Goal: Transaction & Acquisition: Purchase product/service

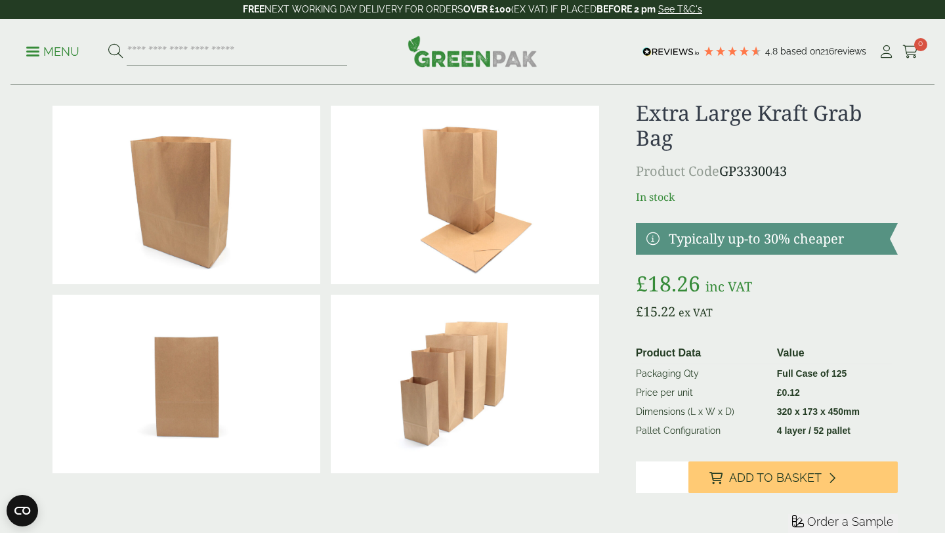
scroll to position [28, 0]
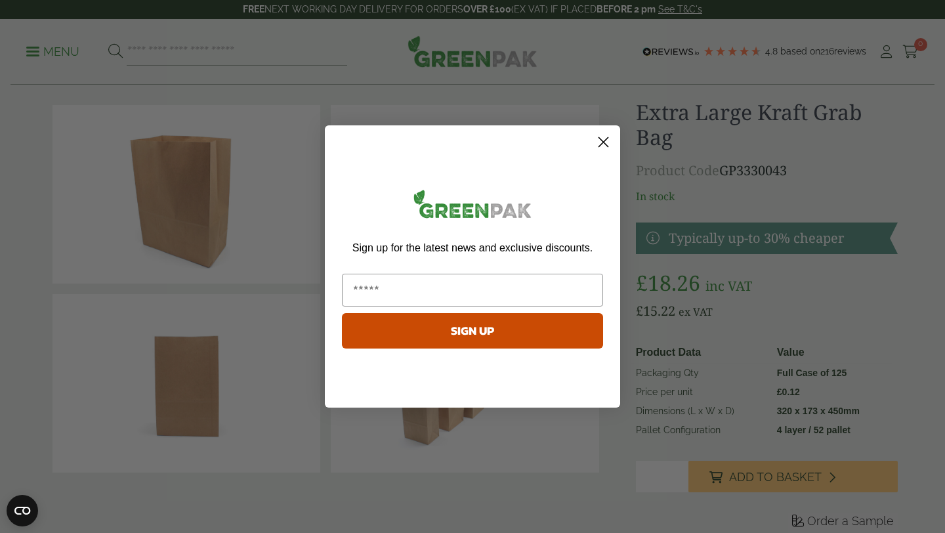
click at [603, 141] on icon "Close dialog" at bounding box center [603, 142] width 9 height 9
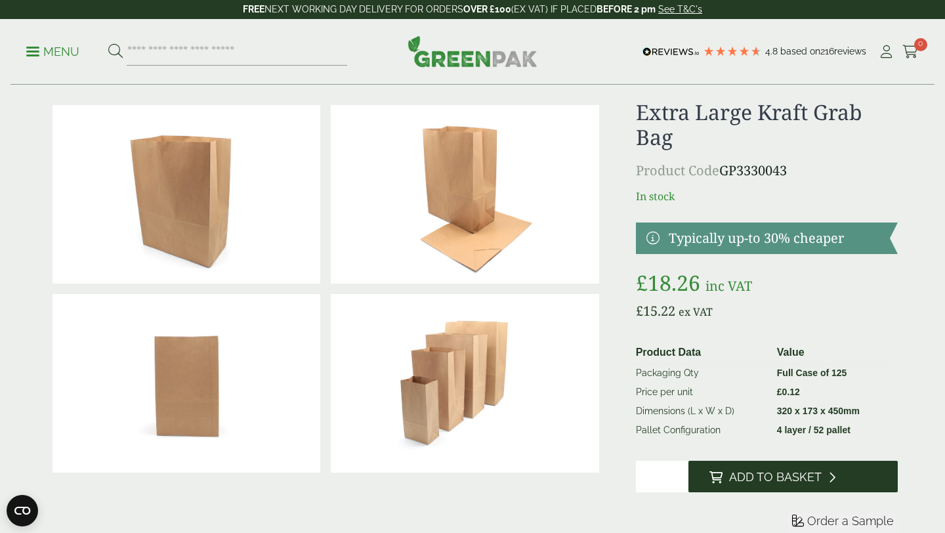
click at [759, 471] on span "Add to Basket" at bounding box center [775, 477] width 93 height 14
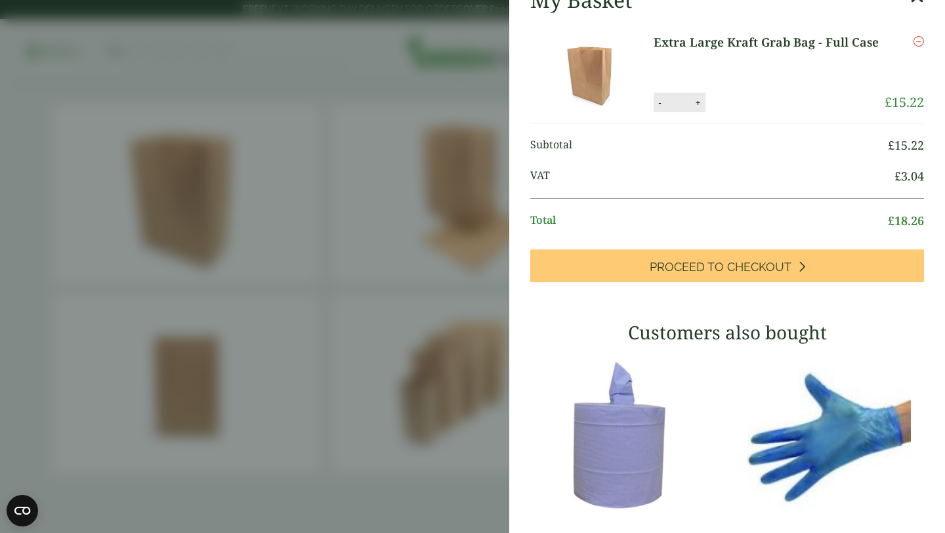
scroll to position [0, 0]
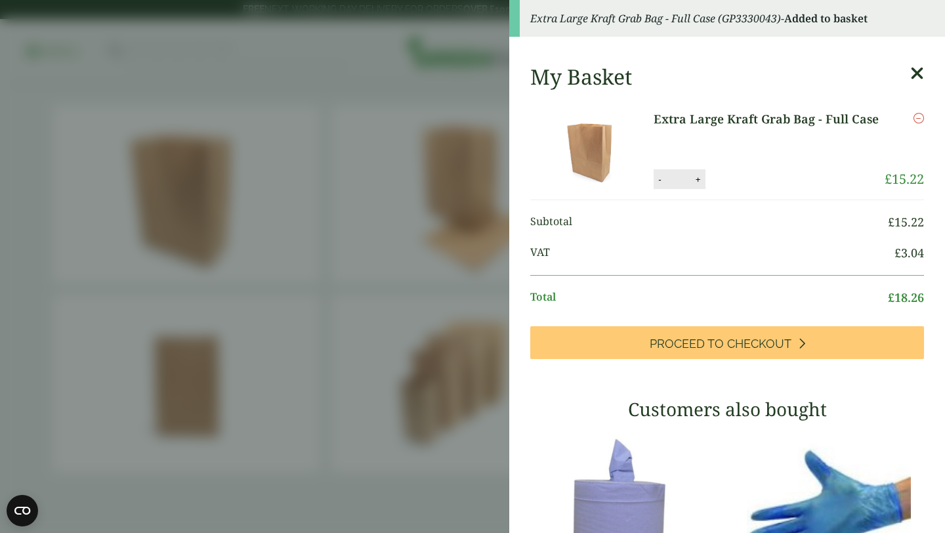
click at [914, 76] on icon at bounding box center [917, 73] width 14 height 18
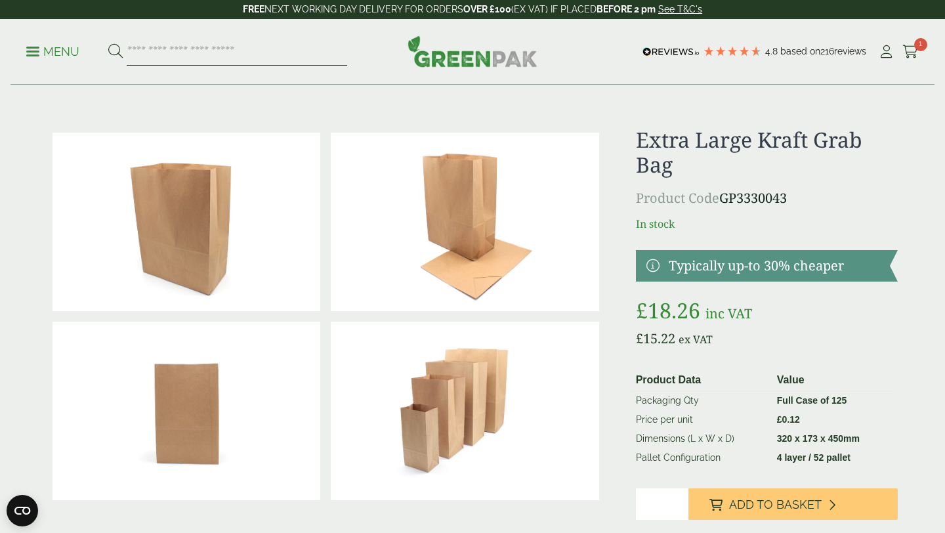
click at [207, 49] on input "search" at bounding box center [237, 52] width 221 height 28
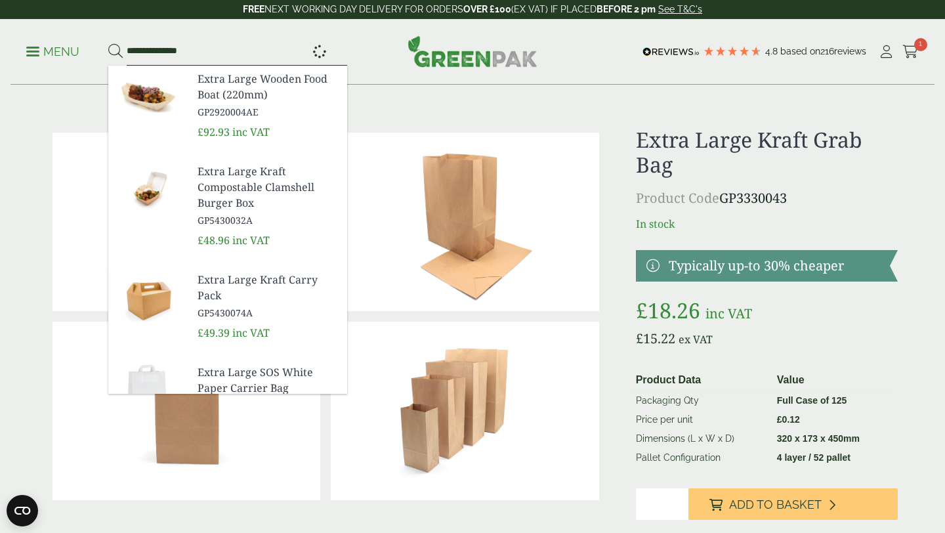
type input "**********"
click at [108, 43] on button at bounding box center [115, 51] width 14 height 17
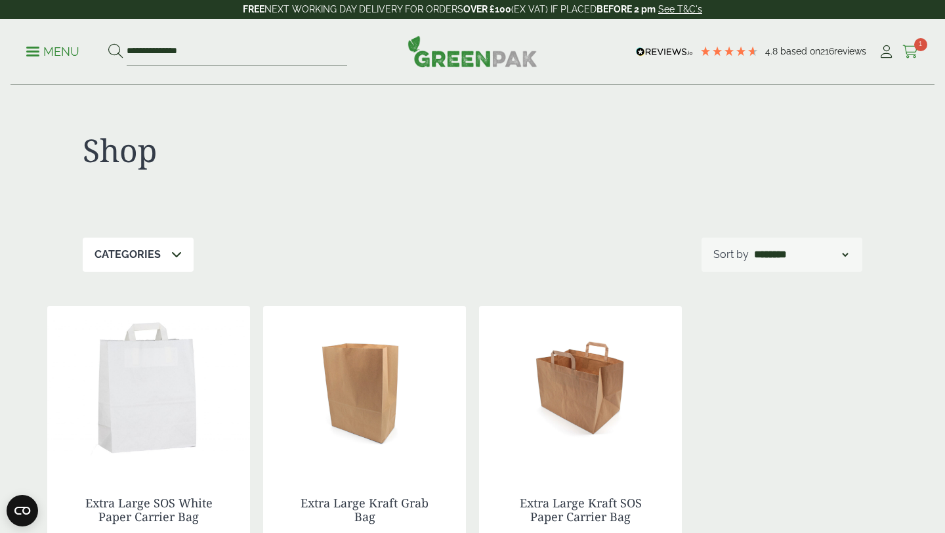
click at [924, 46] on span "1" at bounding box center [920, 44] width 13 height 13
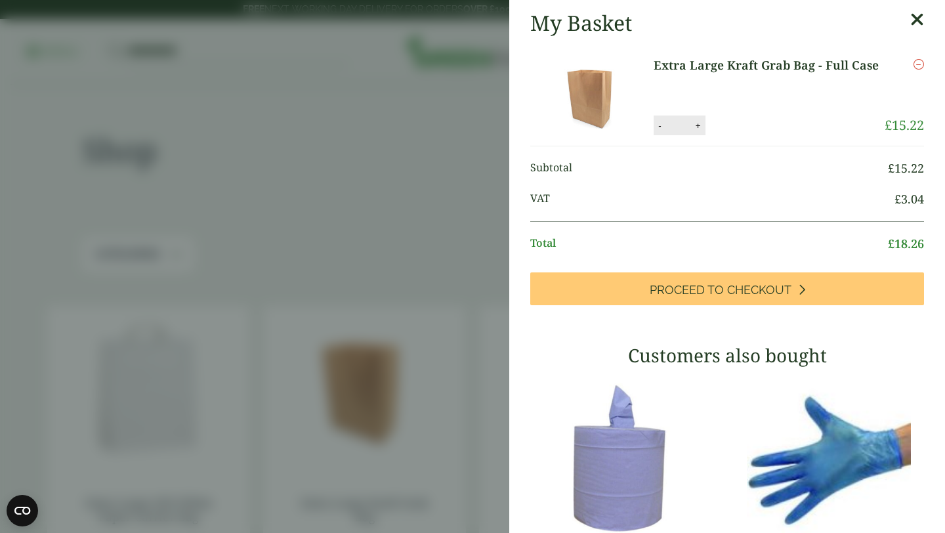
click at [916, 16] on icon at bounding box center [917, 20] width 14 height 18
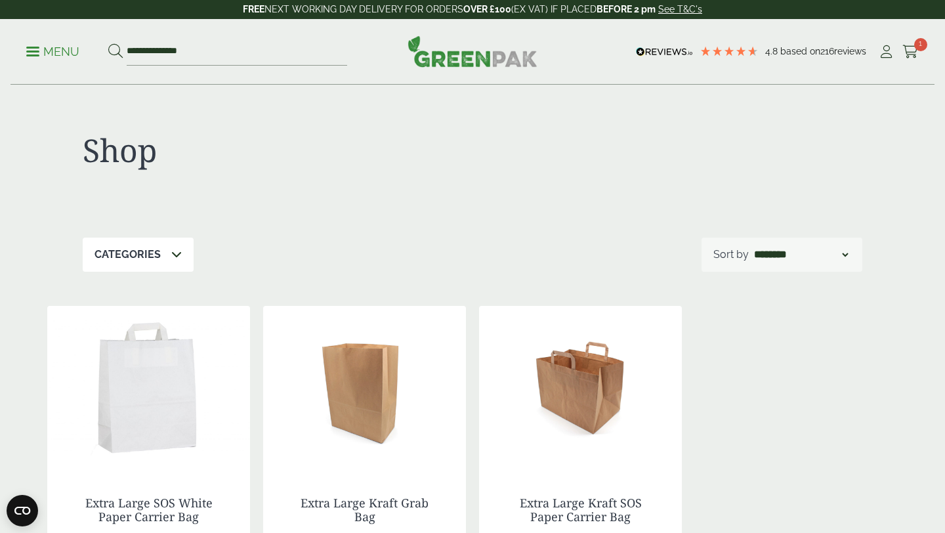
click at [435, 70] on div "**********" at bounding box center [473, 52] width 924 height 66
click at [446, 56] on img at bounding box center [473, 51] width 130 height 32
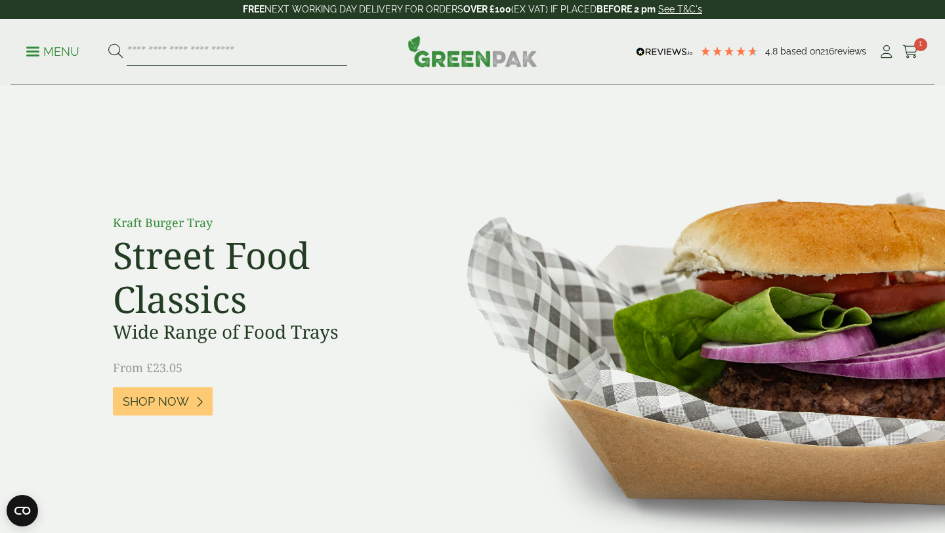
click at [291, 47] on input "search" at bounding box center [237, 52] width 221 height 28
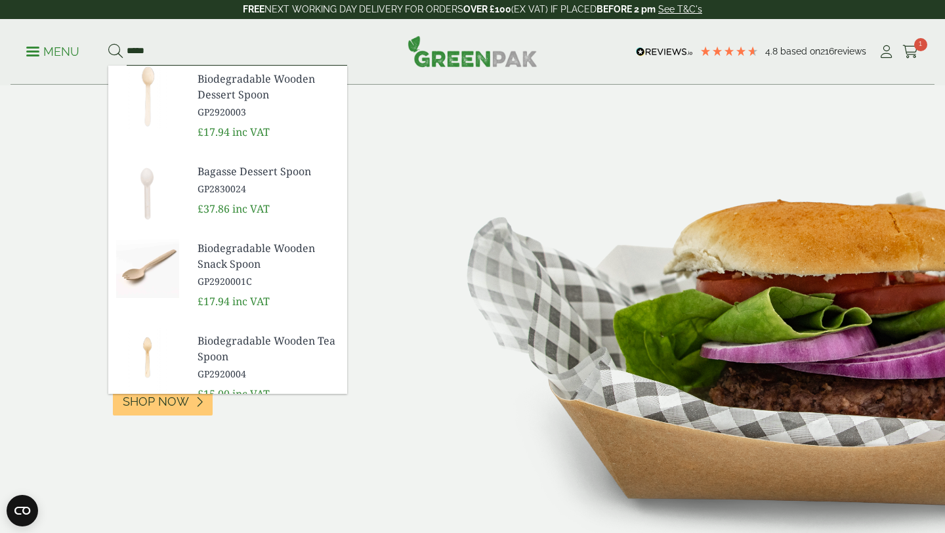
scroll to position [121, 0]
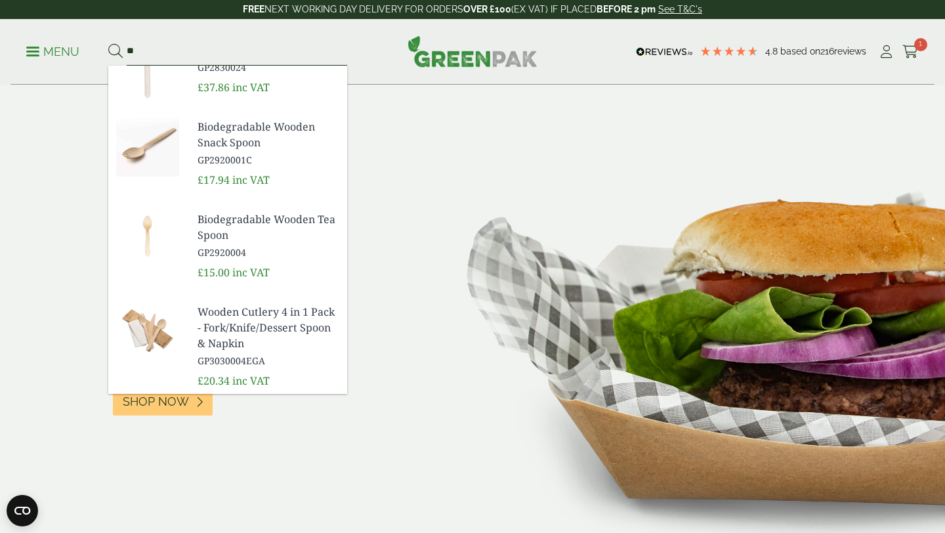
type input "*"
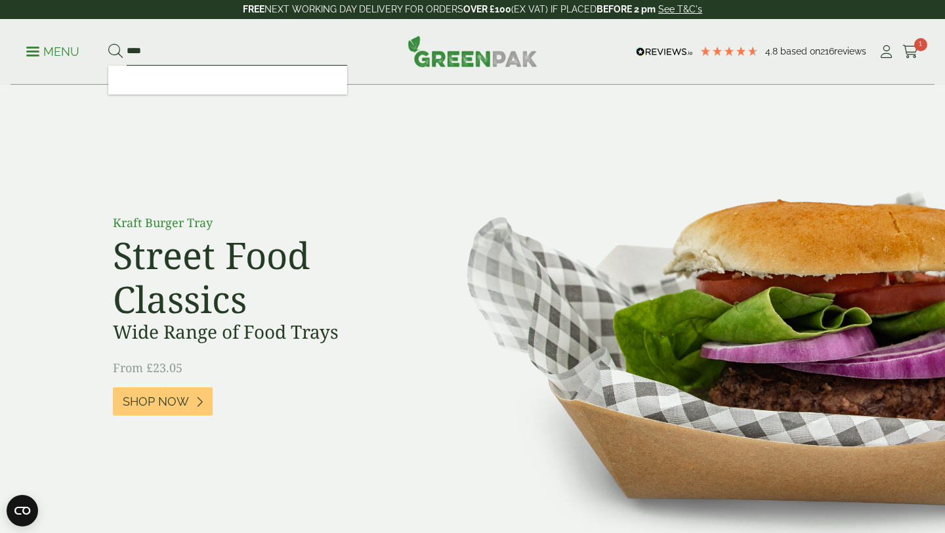
scroll to position [0, 0]
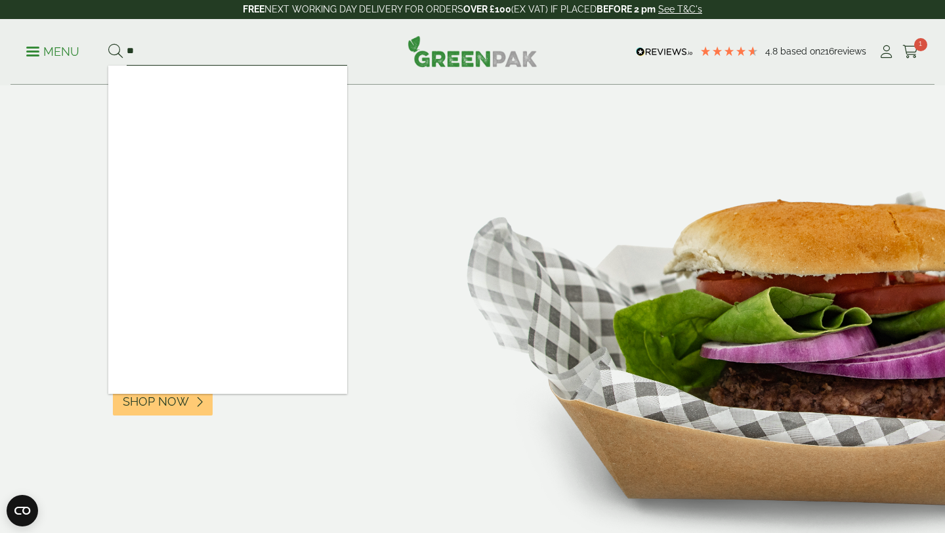
type input "*"
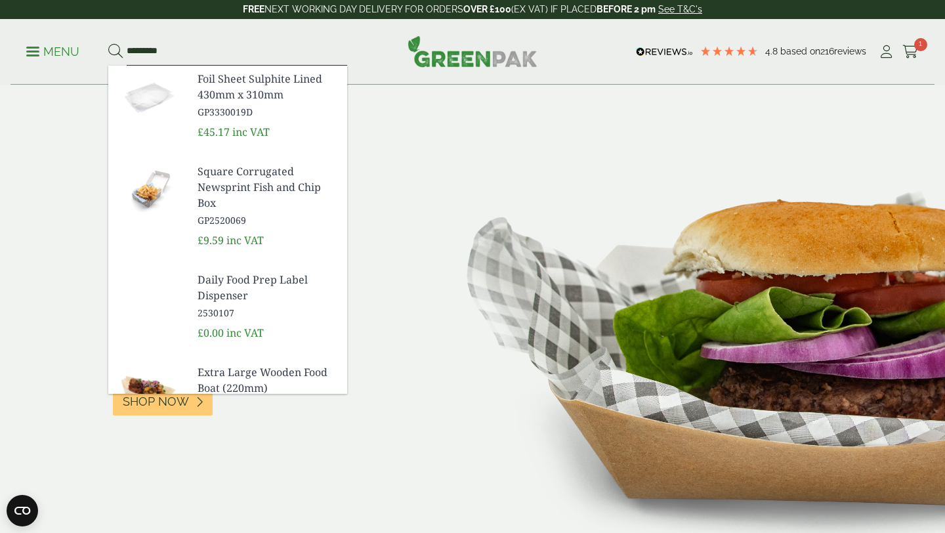
type input "*********"
click at [108, 43] on button at bounding box center [115, 51] width 14 height 17
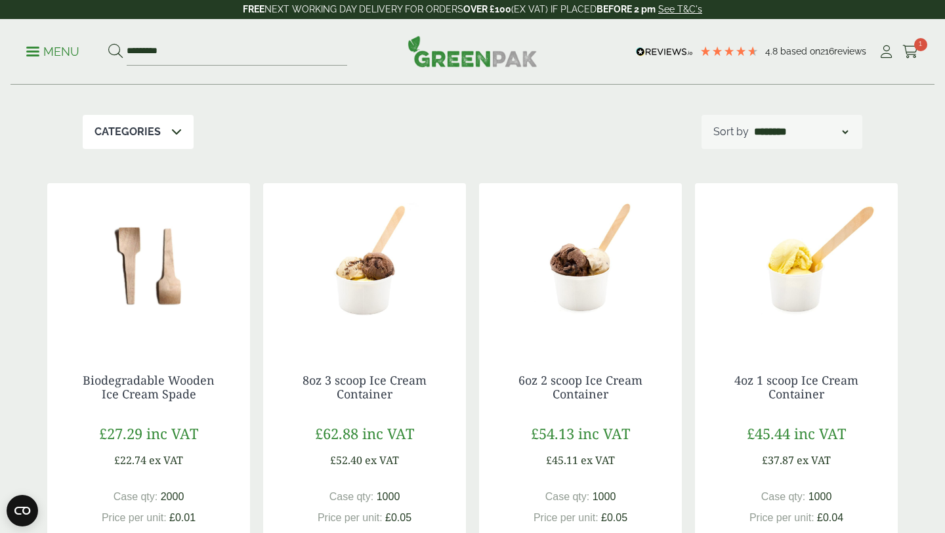
scroll to position [176, 0]
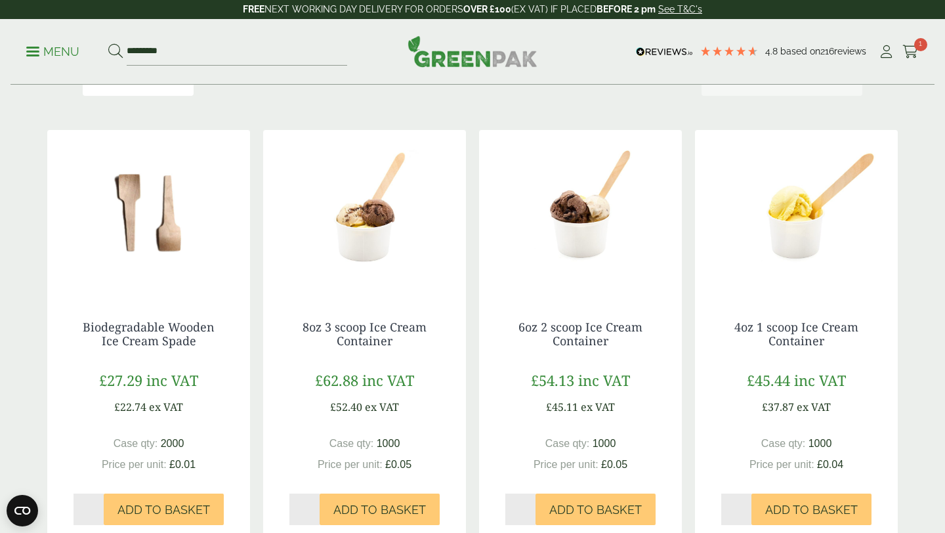
click at [159, 244] on img at bounding box center [148, 212] width 203 height 164
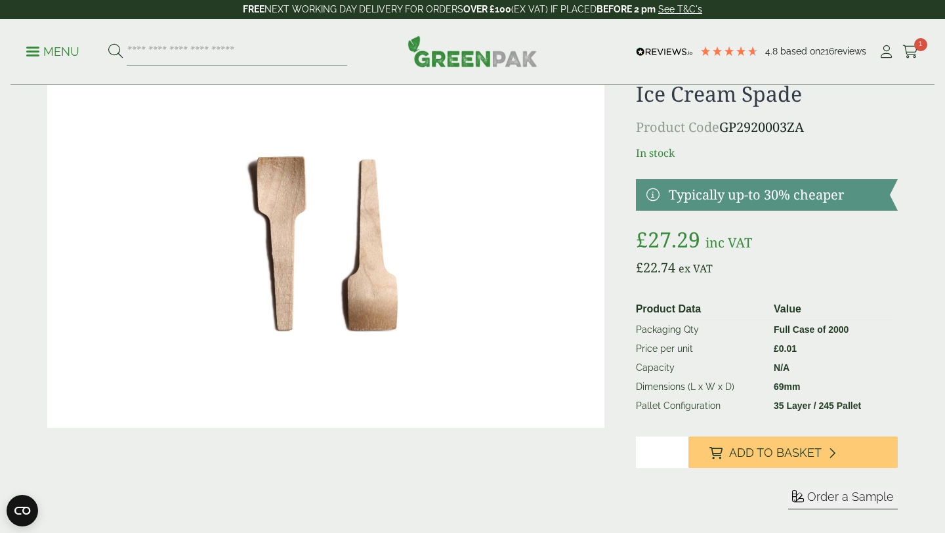
scroll to position [70, 0]
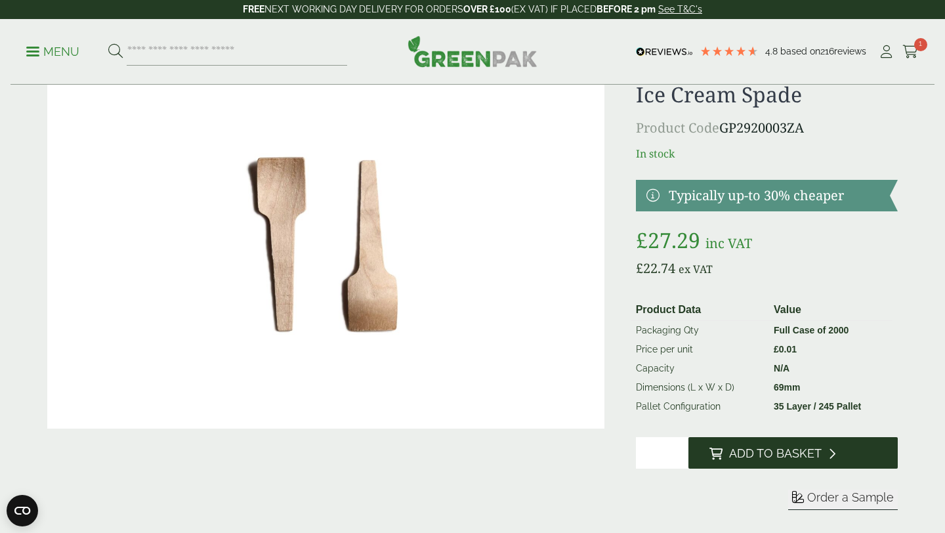
click at [781, 445] on button "Add to Basket" at bounding box center [793, 453] width 209 height 32
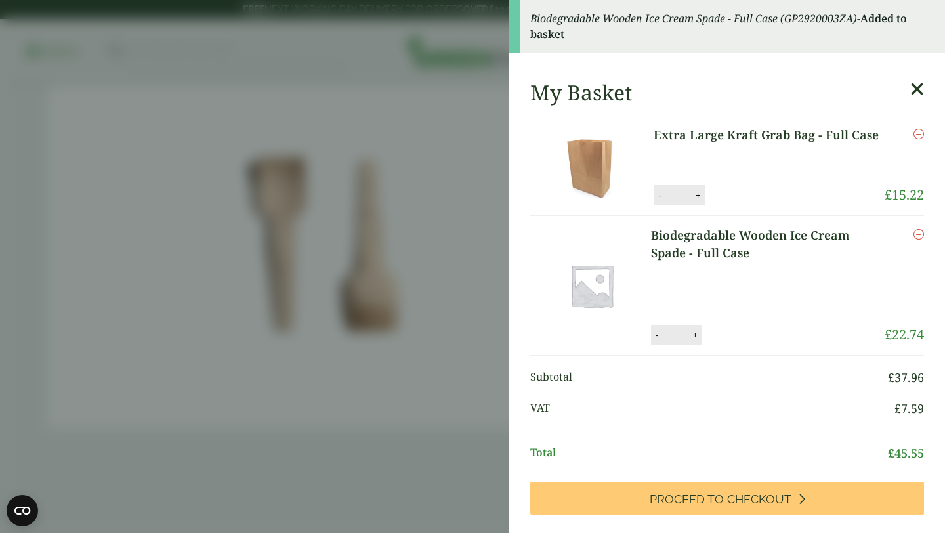
click at [454, 396] on aside "Biodegradable Wooden Ice Cream Spade - Full Case (GP2920003ZA) - Added to baske…" at bounding box center [472, 266] width 945 height 533
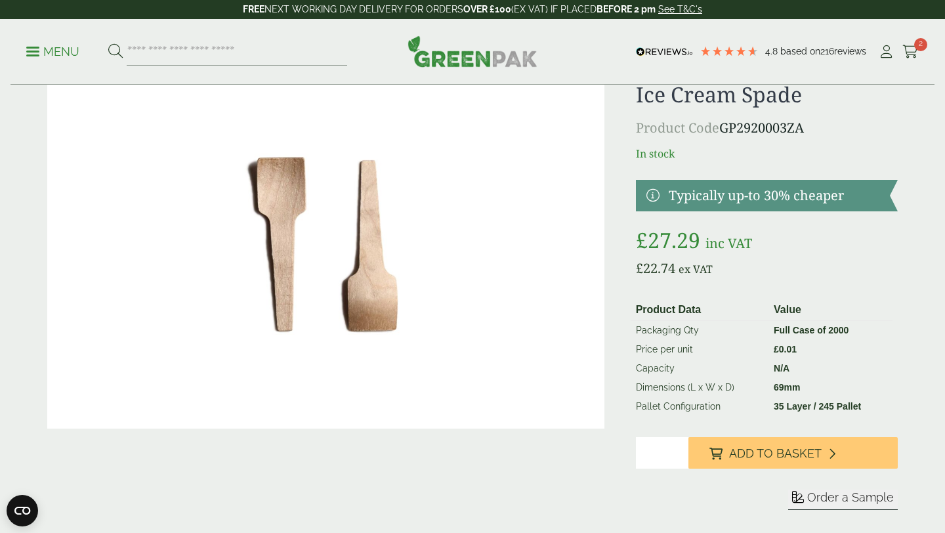
scroll to position [0, 0]
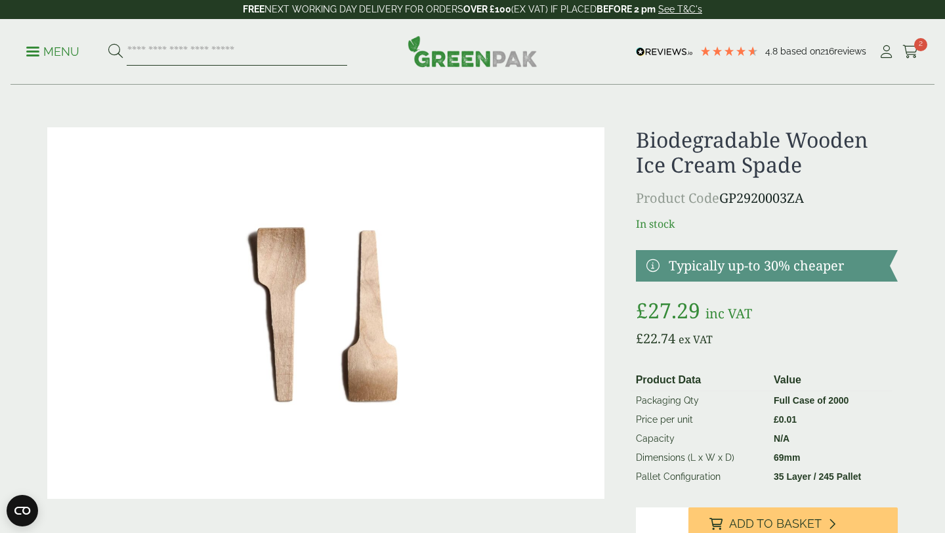
click at [191, 50] on input "search" at bounding box center [237, 52] width 221 height 28
type input "***"
click at [108, 43] on button at bounding box center [115, 51] width 14 height 17
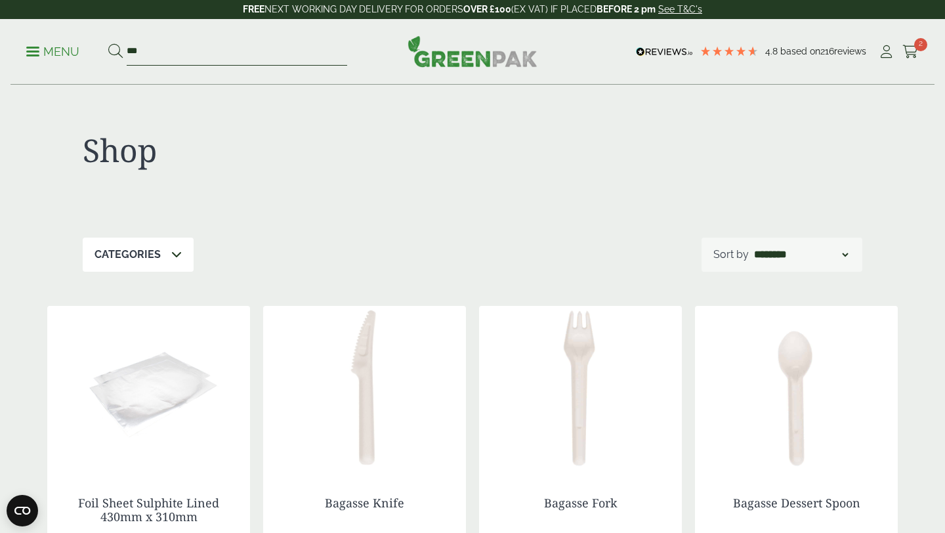
click at [137, 53] on input "***" at bounding box center [237, 52] width 221 height 28
type input "*********"
click at [108, 43] on button at bounding box center [115, 51] width 14 height 17
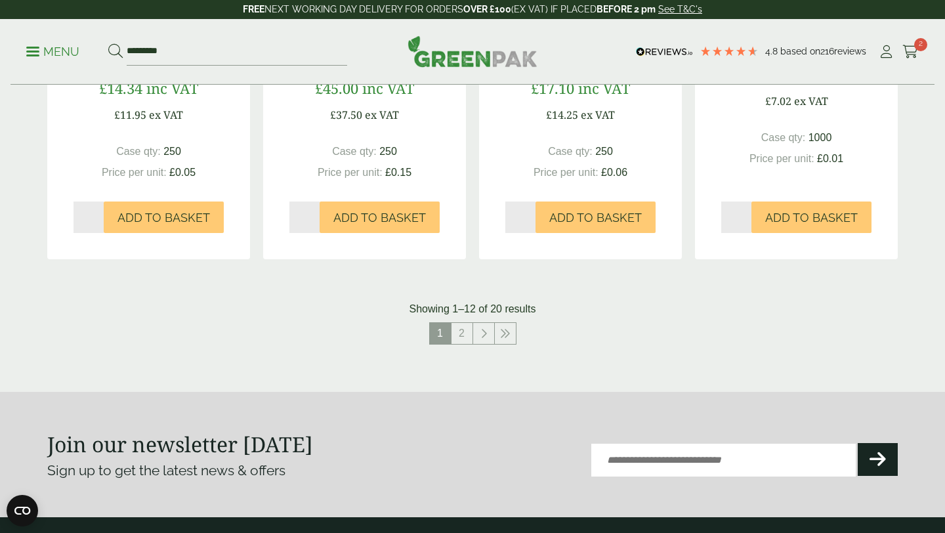
scroll to position [1345, 0]
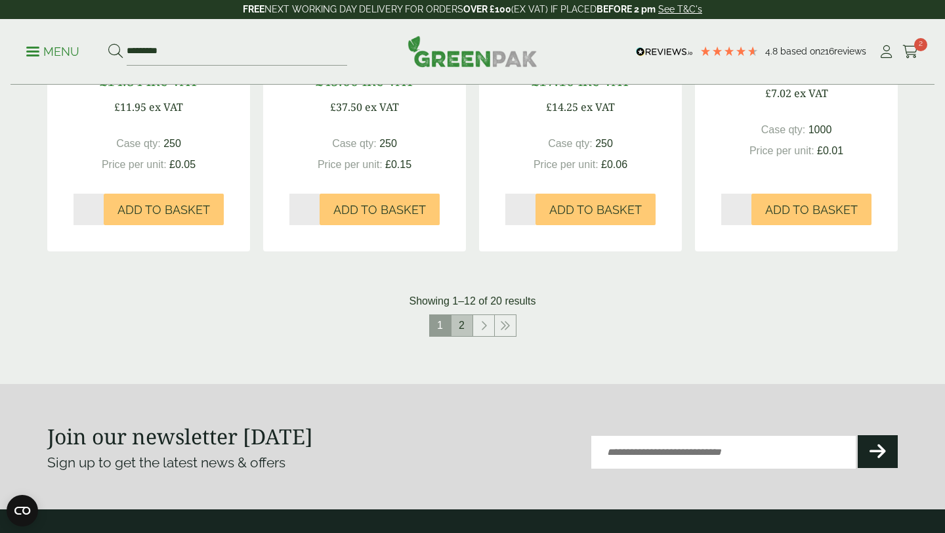
click at [463, 324] on link "2" at bounding box center [462, 325] width 21 height 21
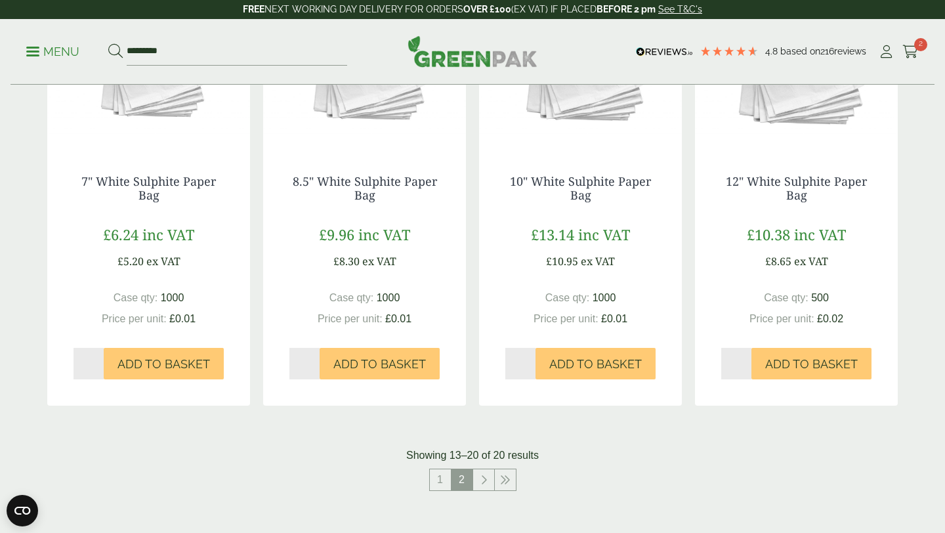
scroll to position [934, 0]
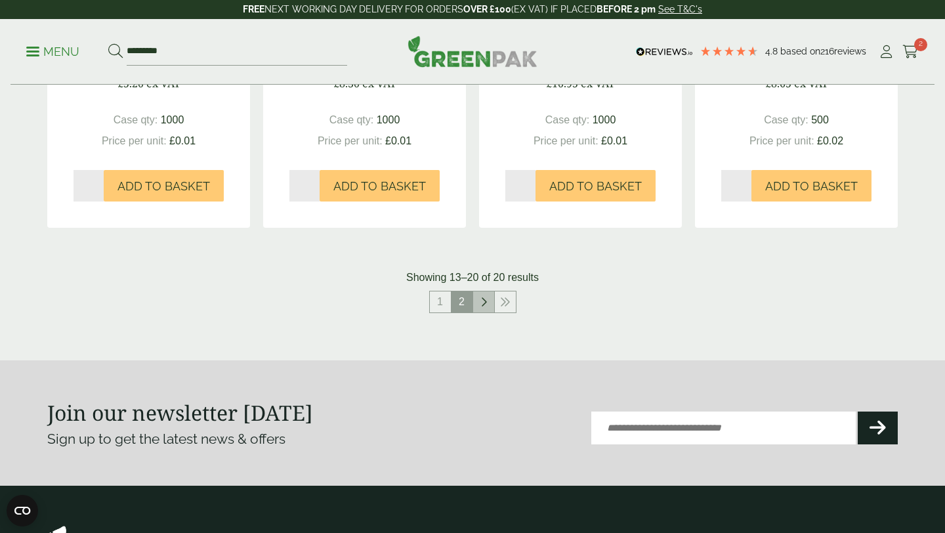
click at [487, 298] on link at bounding box center [483, 301] width 21 height 21
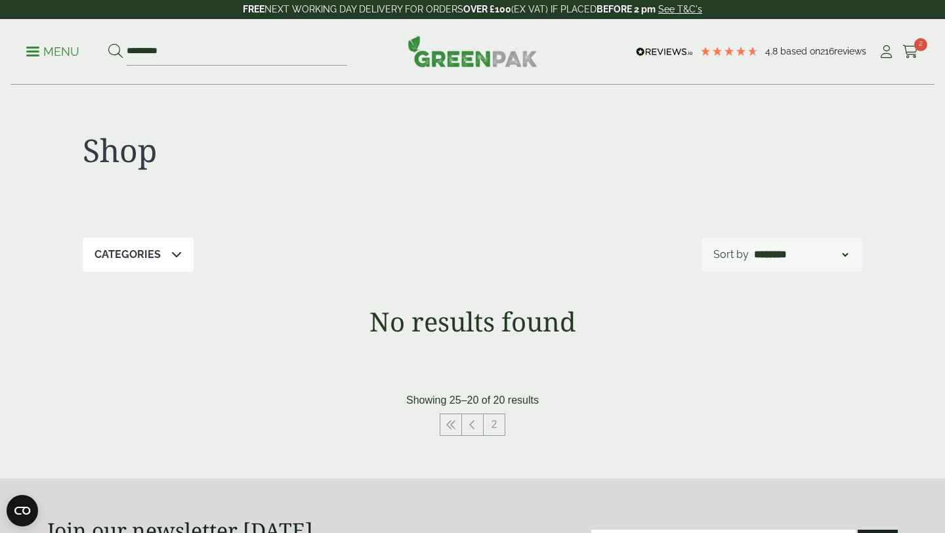
click at [56, 50] on p "Menu" at bounding box center [52, 52] width 53 height 16
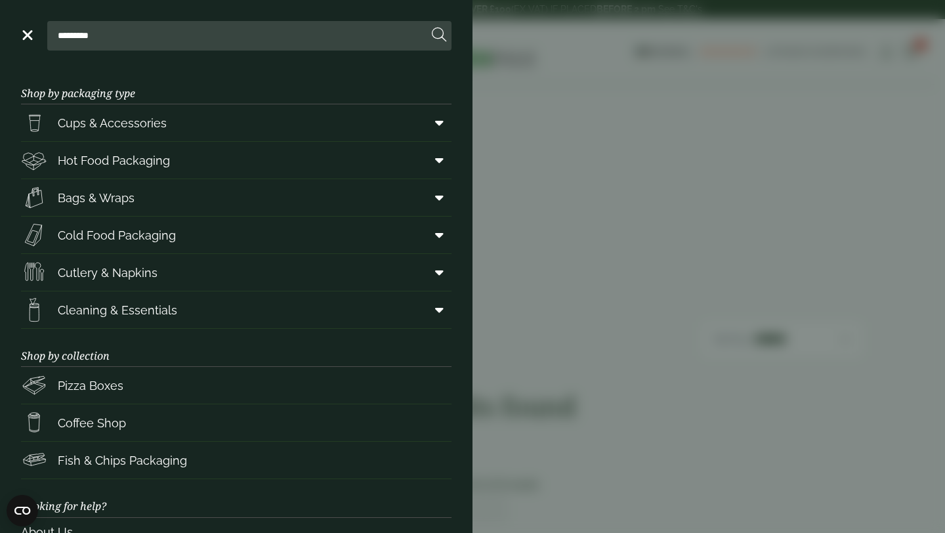
click at [518, 171] on aside "Close ********* Shop by packaging type Cups & Accessories Hot Drink Paper Cups …" at bounding box center [472, 266] width 945 height 533
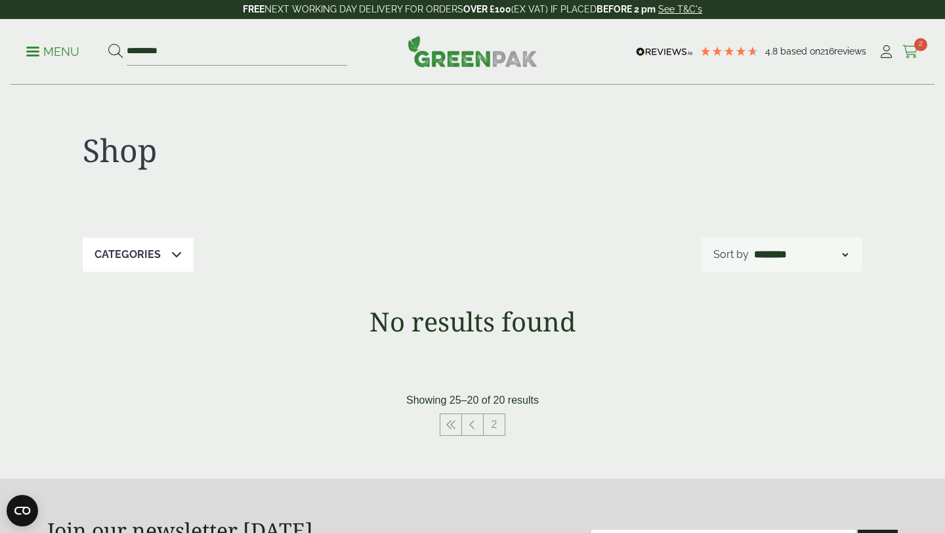
click at [920, 46] on span "2" at bounding box center [920, 44] width 13 height 13
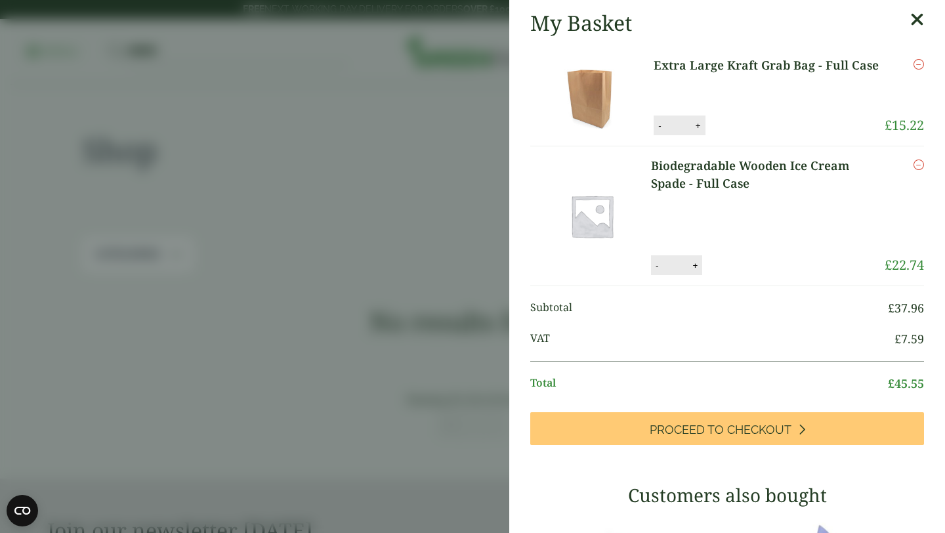
click at [368, 265] on aside "My Basket Extra Large Kraft Grab Bag - Full Case Extra Large Kraft Grab Bag - F…" at bounding box center [472, 266] width 945 height 533
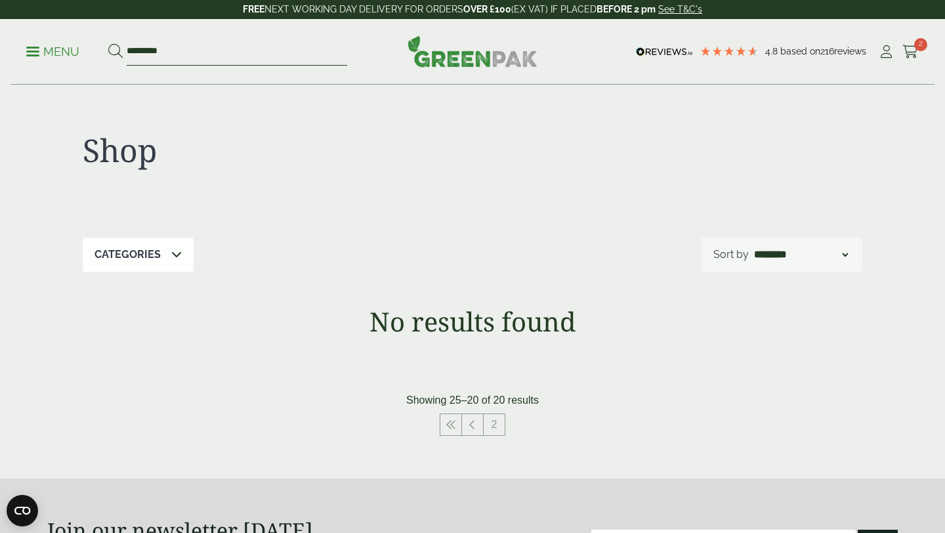
click at [152, 58] on input "*********" at bounding box center [237, 52] width 221 height 28
type input "***"
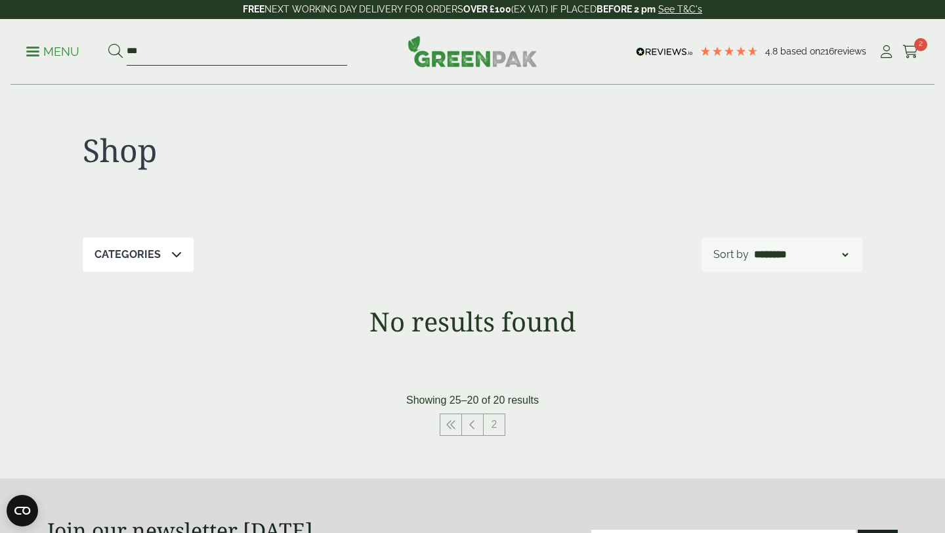
click at [108, 43] on button at bounding box center [115, 51] width 14 height 17
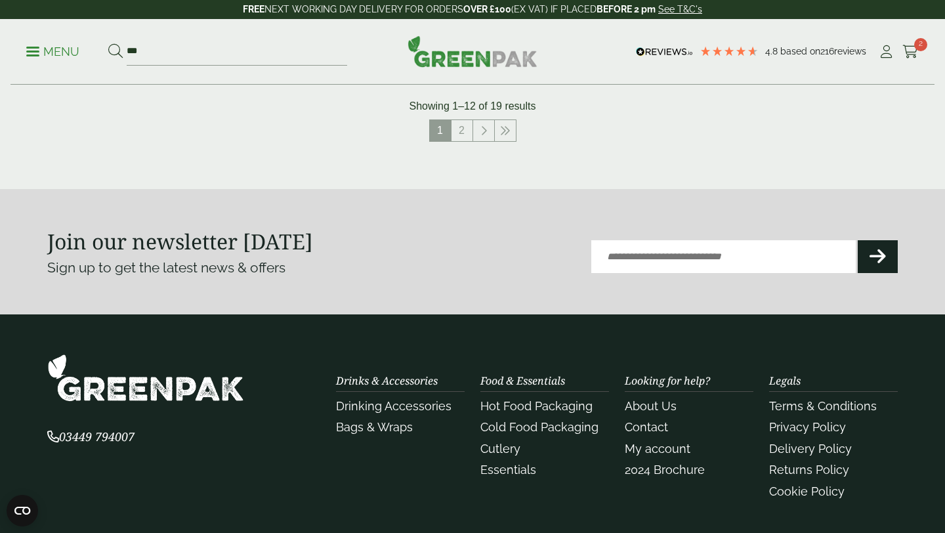
scroll to position [1584, 0]
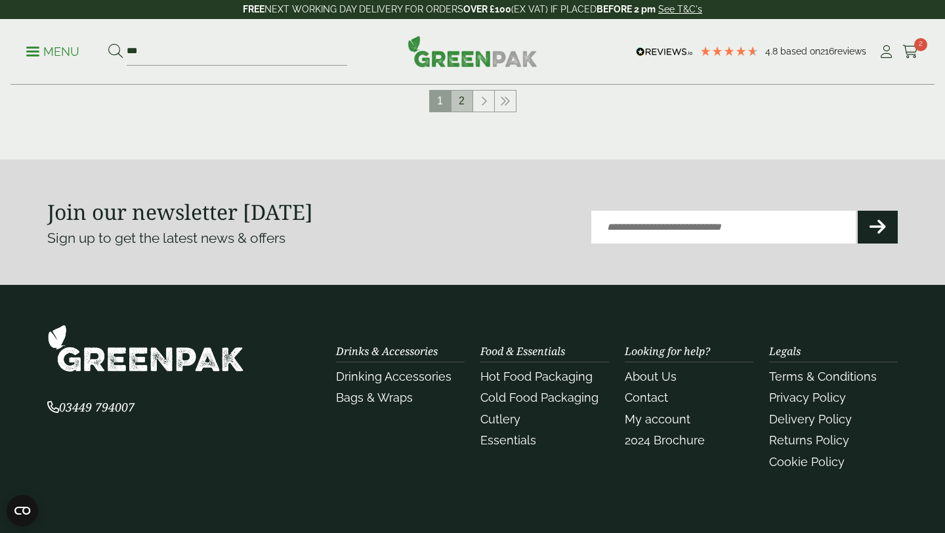
click at [465, 102] on link "2" at bounding box center [462, 101] width 21 height 21
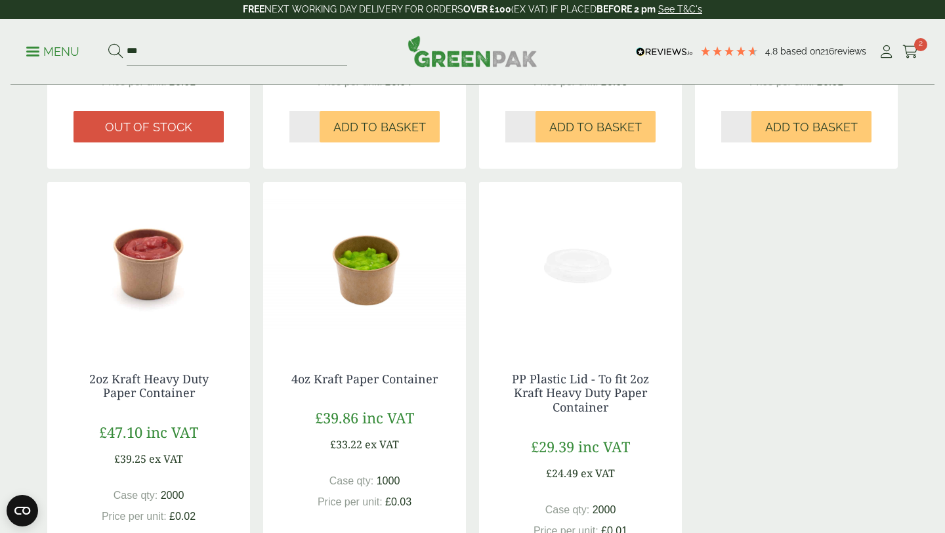
scroll to position [561, 0]
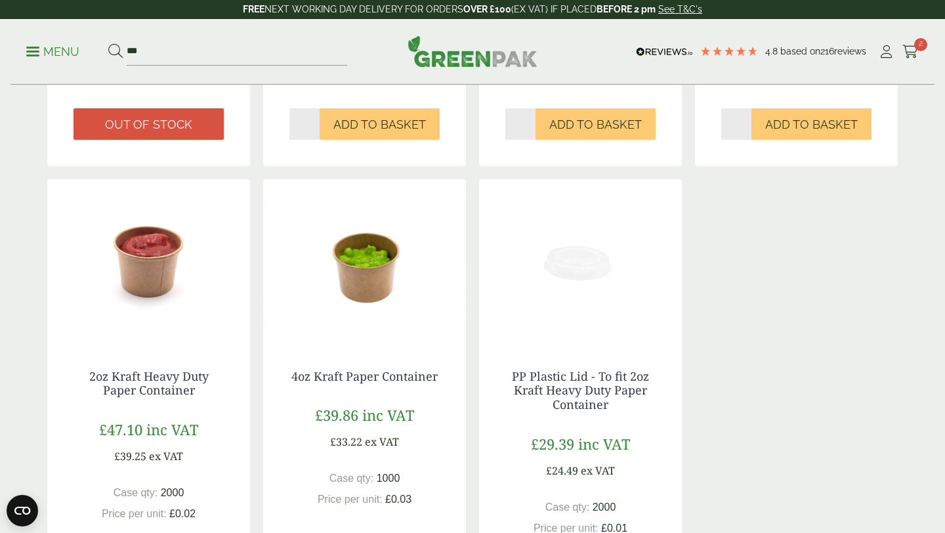
click at [153, 265] on img at bounding box center [148, 261] width 203 height 164
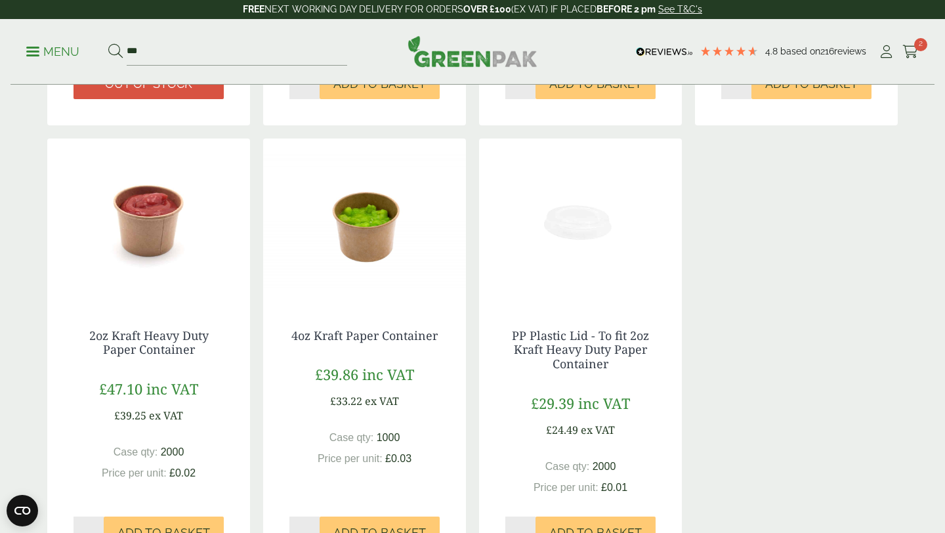
scroll to position [604, 0]
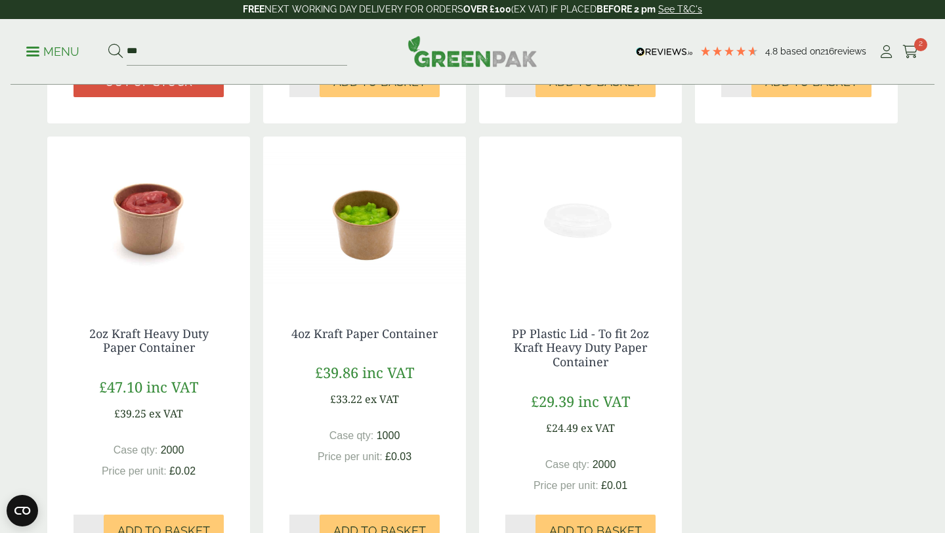
click at [609, 281] on img at bounding box center [580, 219] width 203 height 164
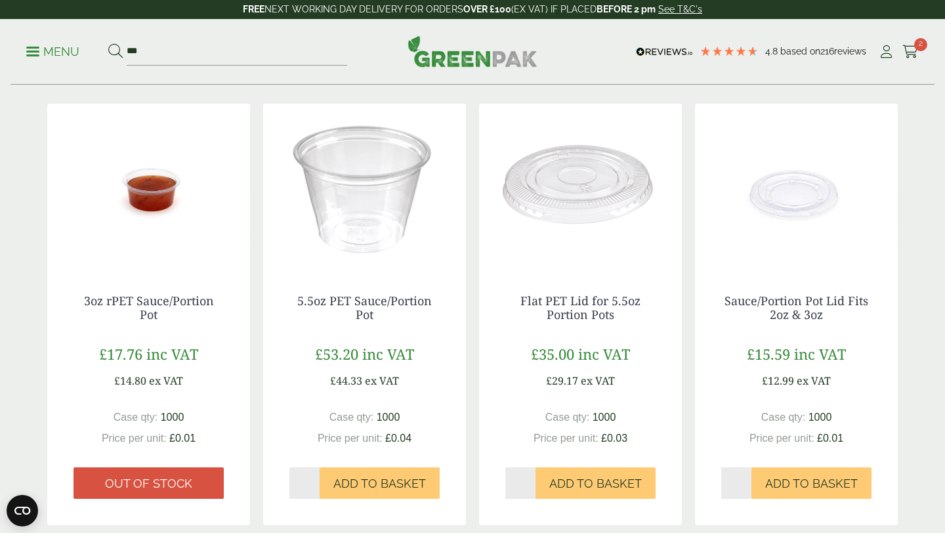
scroll to position [172, 0]
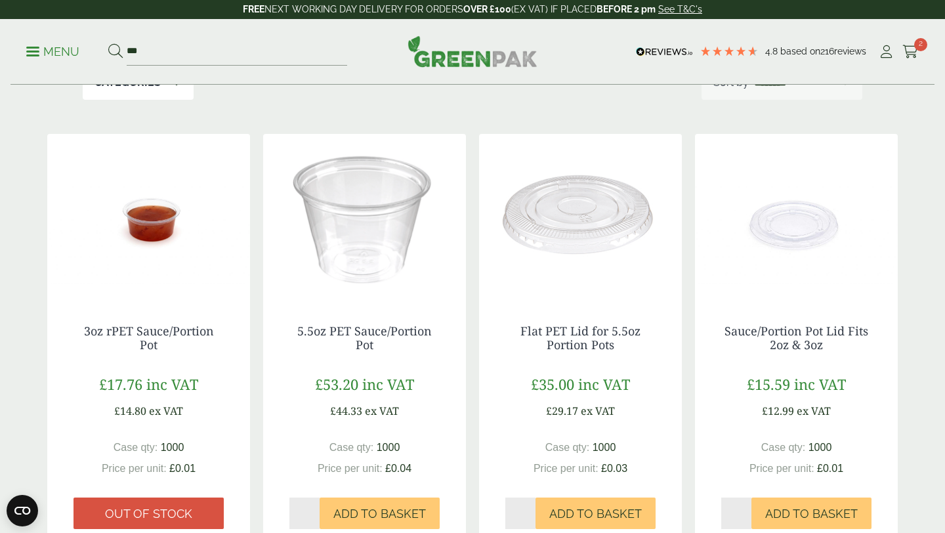
click at [156, 225] on img at bounding box center [148, 216] width 203 height 164
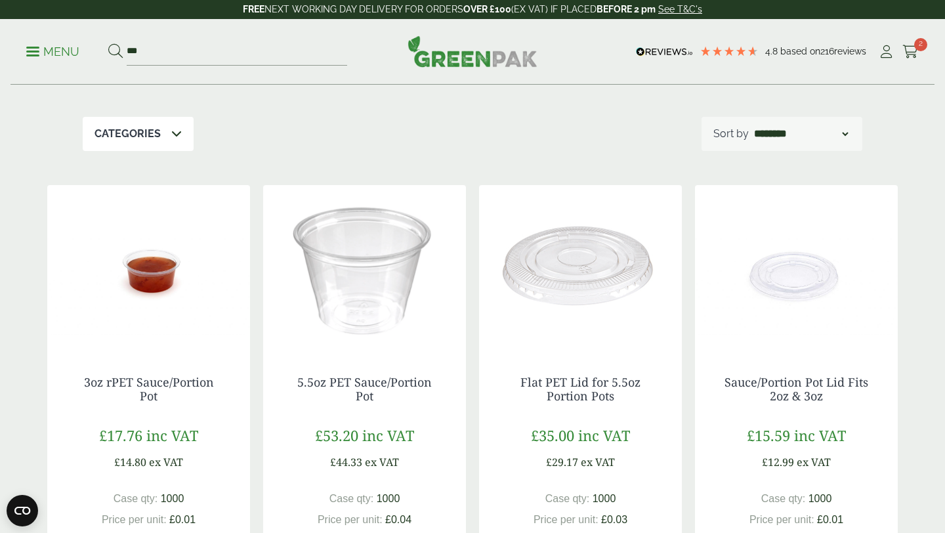
scroll to position [0, 0]
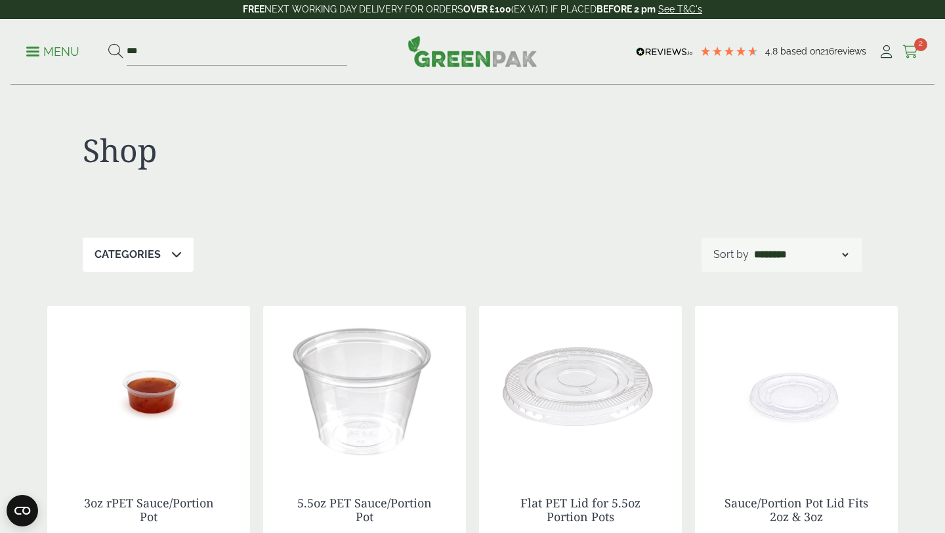
click at [915, 52] on icon at bounding box center [911, 51] width 16 height 13
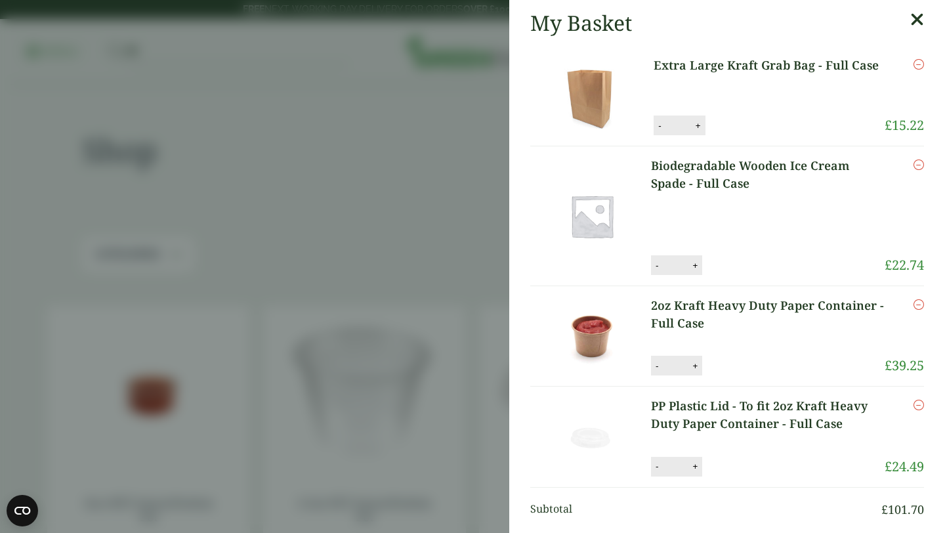
click at [488, 191] on aside "My Basket Extra Large Kraft Grab Bag - Full Case Extra Large Kraft Grab Bag - F…" at bounding box center [472, 266] width 945 height 533
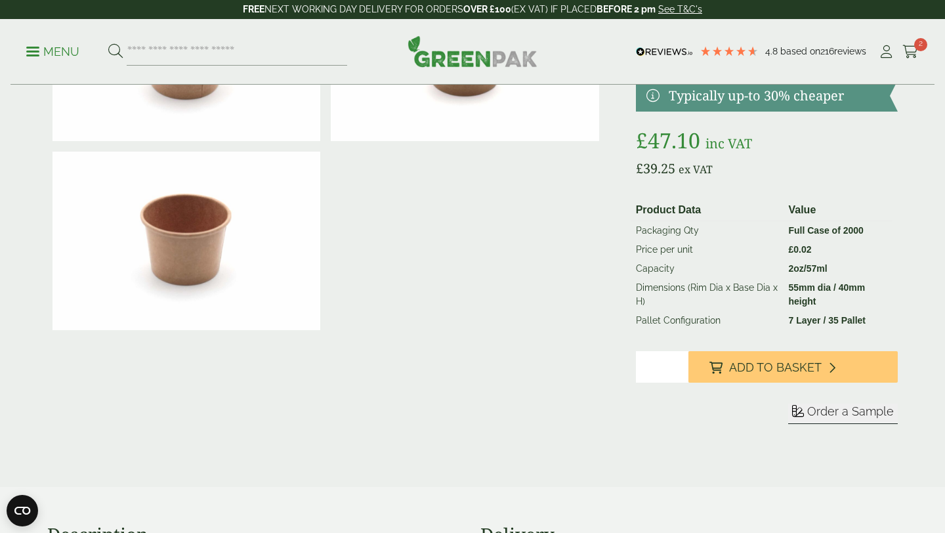
scroll to position [173, 0]
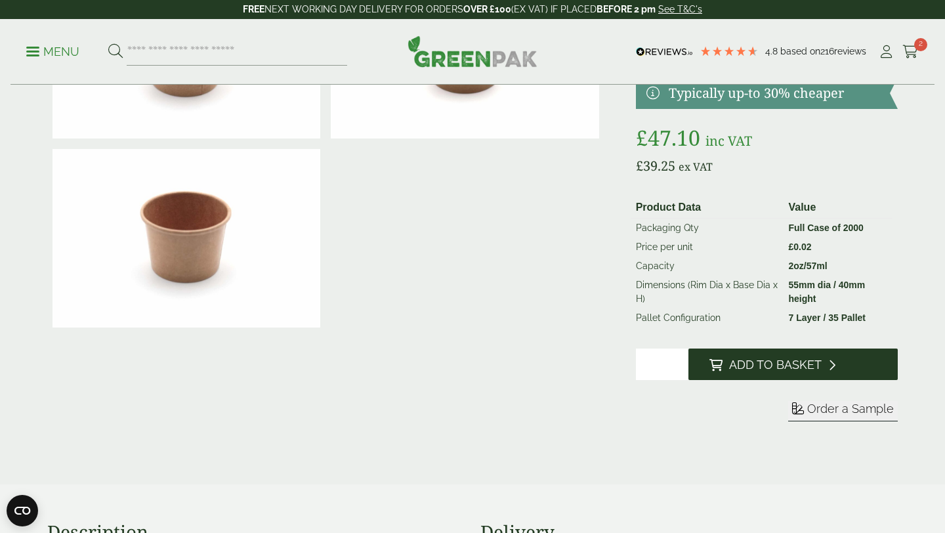
click at [767, 358] on span "Add to Basket" at bounding box center [775, 365] width 93 height 14
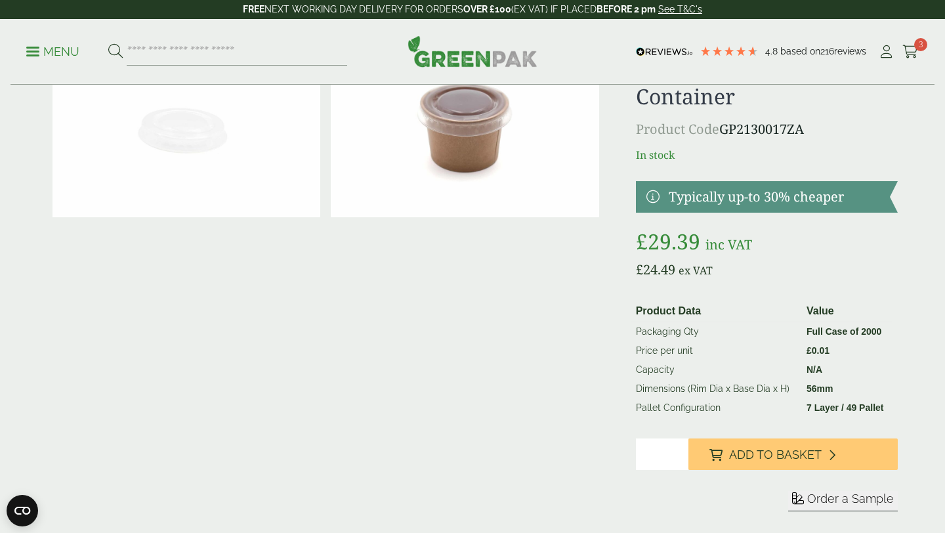
scroll to position [98, 0]
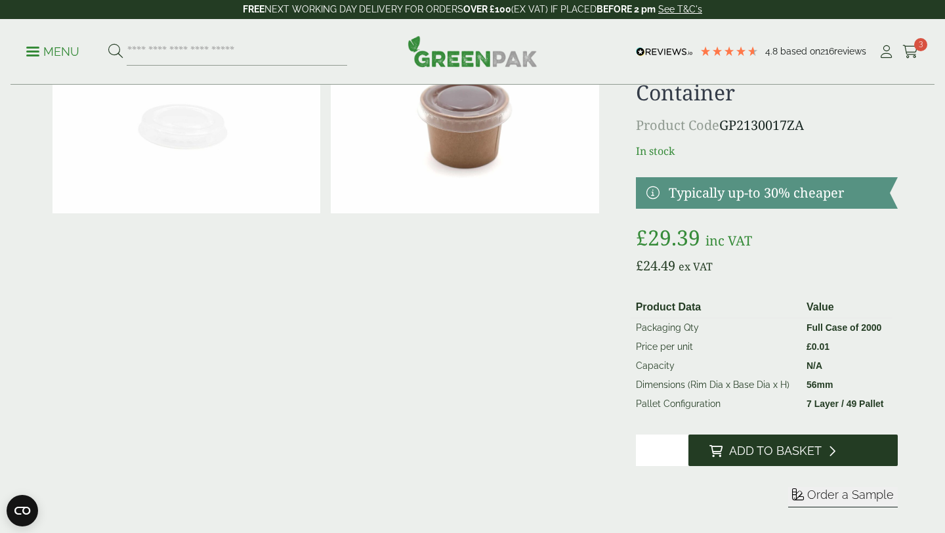
click at [743, 446] on span "Add to Basket" at bounding box center [775, 451] width 93 height 14
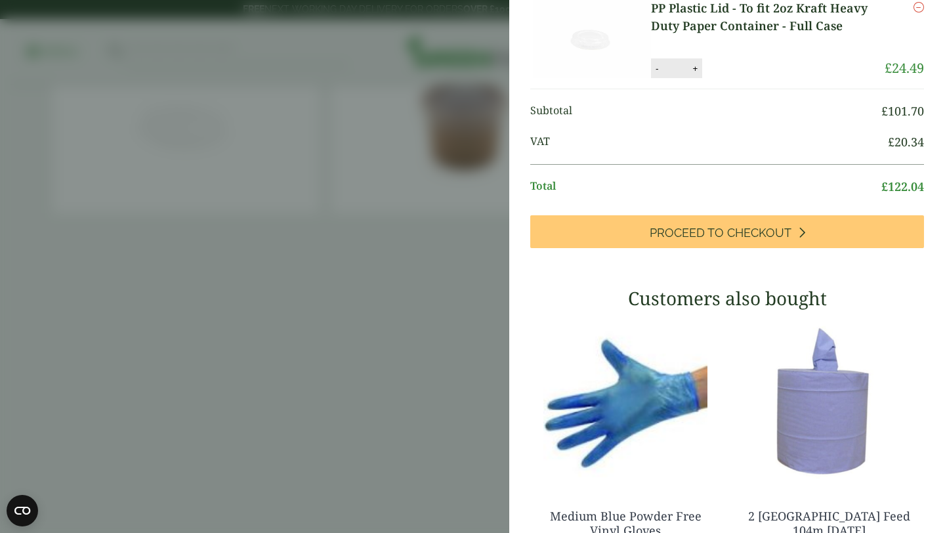
scroll to position [445, 0]
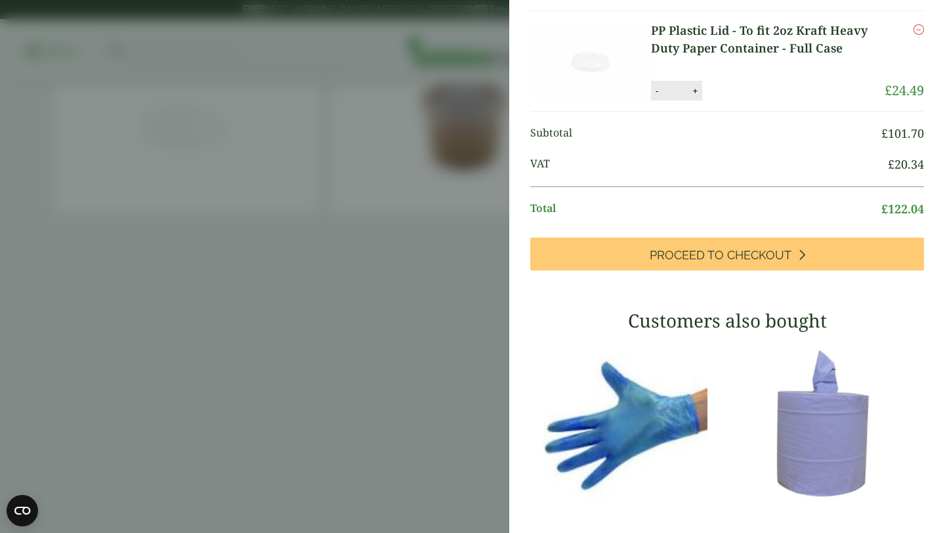
click at [387, 404] on aside "PP Plastic Lid - To fit 2oz Kraft Heavy Duty Paper Container - Full Case (GP213…" at bounding box center [472, 266] width 945 height 533
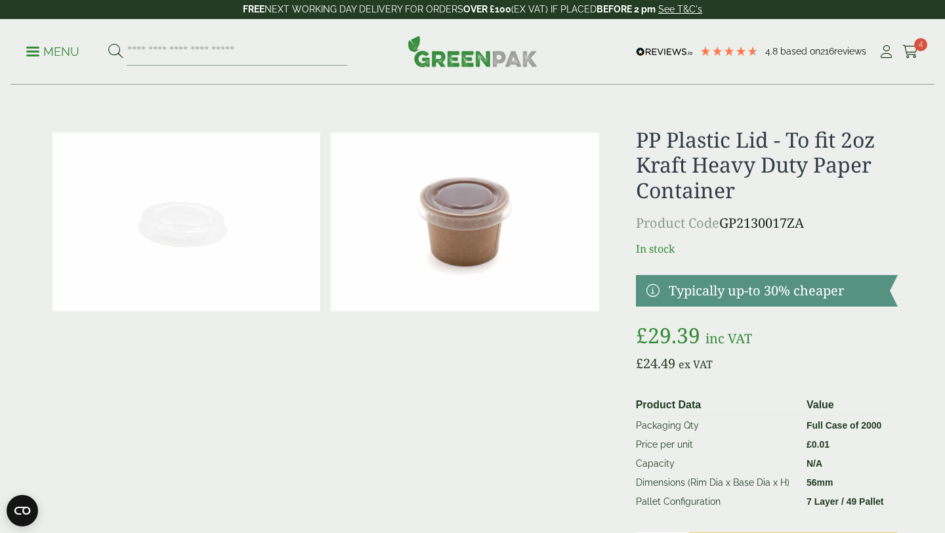
scroll to position [375, 0]
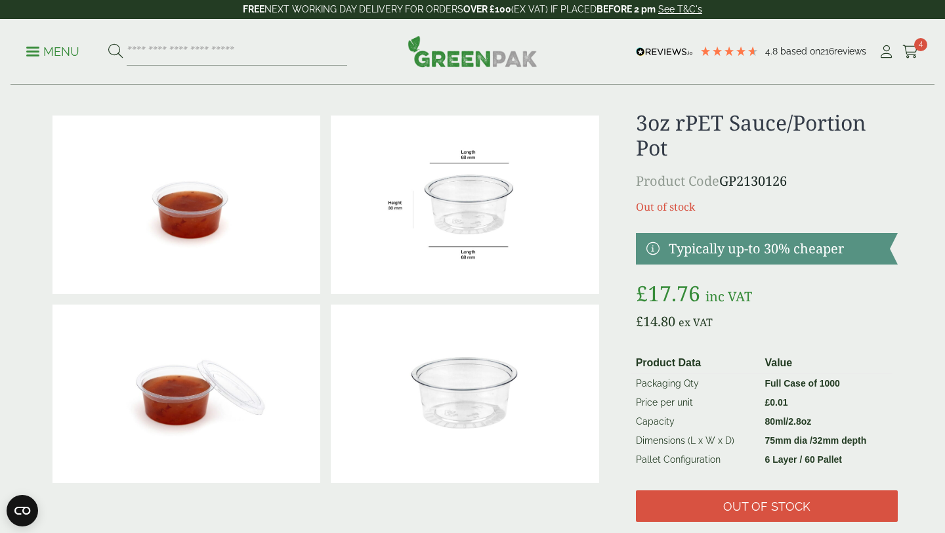
scroll to position [18, 0]
